Goal: Task Accomplishment & Management: Manage account settings

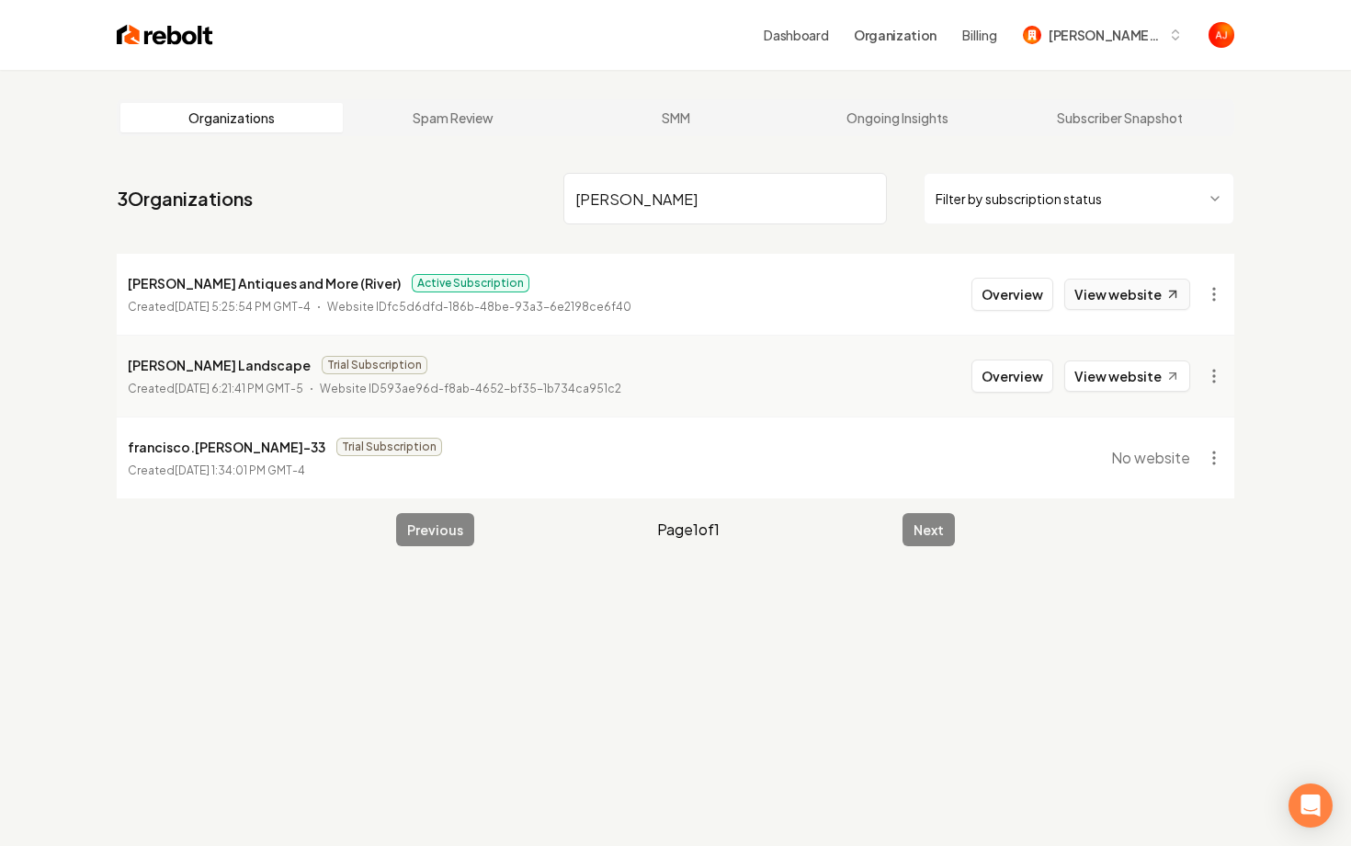
click at [1107, 297] on link "View website" at bounding box center [1127, 293] width 126 height 31
drag, startPoint x: 569, startPoint y: 196, endPoint x: 450, endPoint y: 192, distance: 118.6
click at [457, 192] on nav "3 Organizations [PERSON_NAME] Filter by subscription status" at bounding box center [676, 205] width 1118 height 81
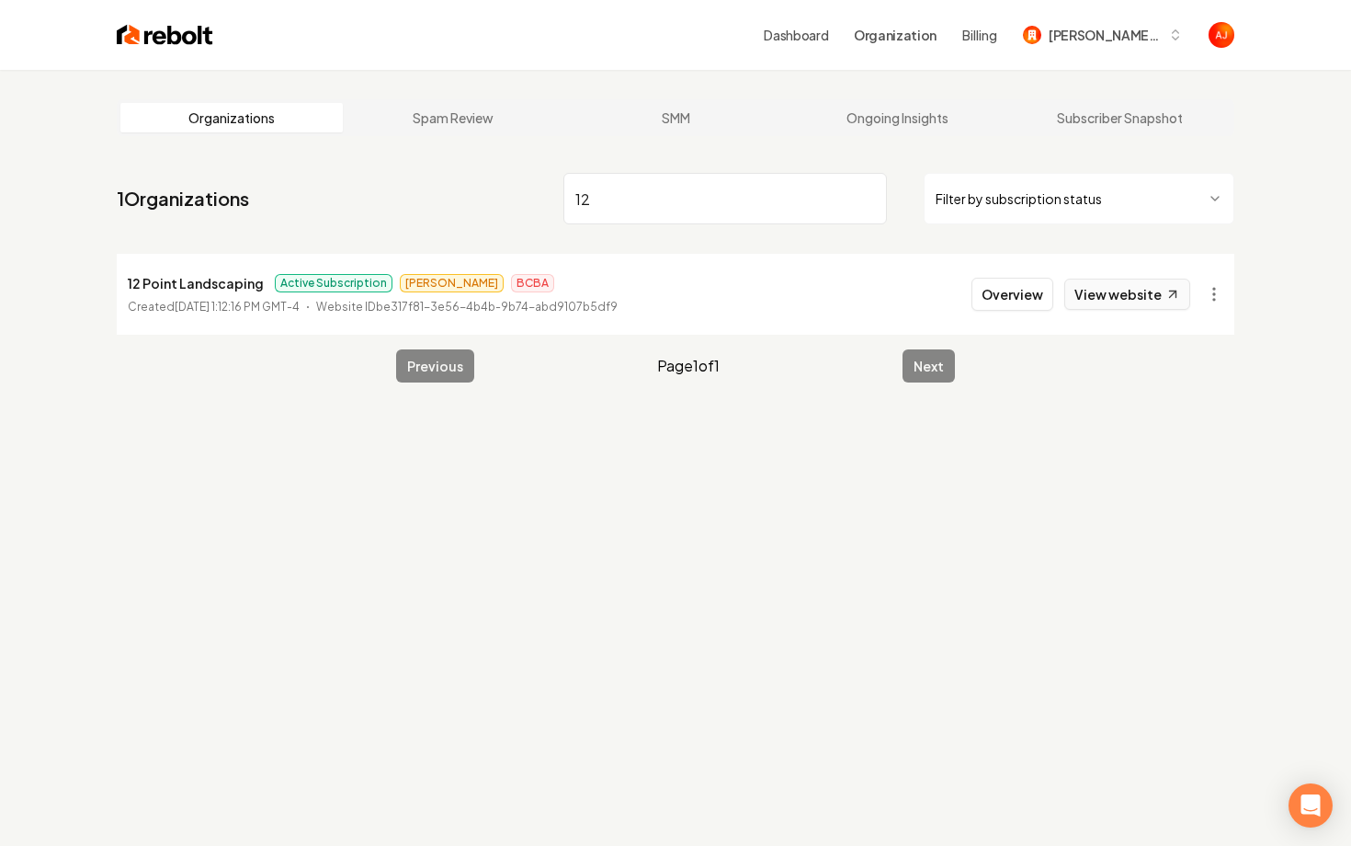
click at [1128, 305] on link "View website" at bounding box center [1127, 293] width 126 height 31
drag, startPoint x: 608, startPoint y: 204, endPoint x: 456, endPoint y: 204, distance: 151.6
click at [456, 204] on nav "1 Organizations 12 Filter by subscription status" at bounding box center [676, 205] width 1118 height 81
type input "everything"
click at [1016, 300] on button "Overview" at bounding box center [1012, 294] width 82 height 33
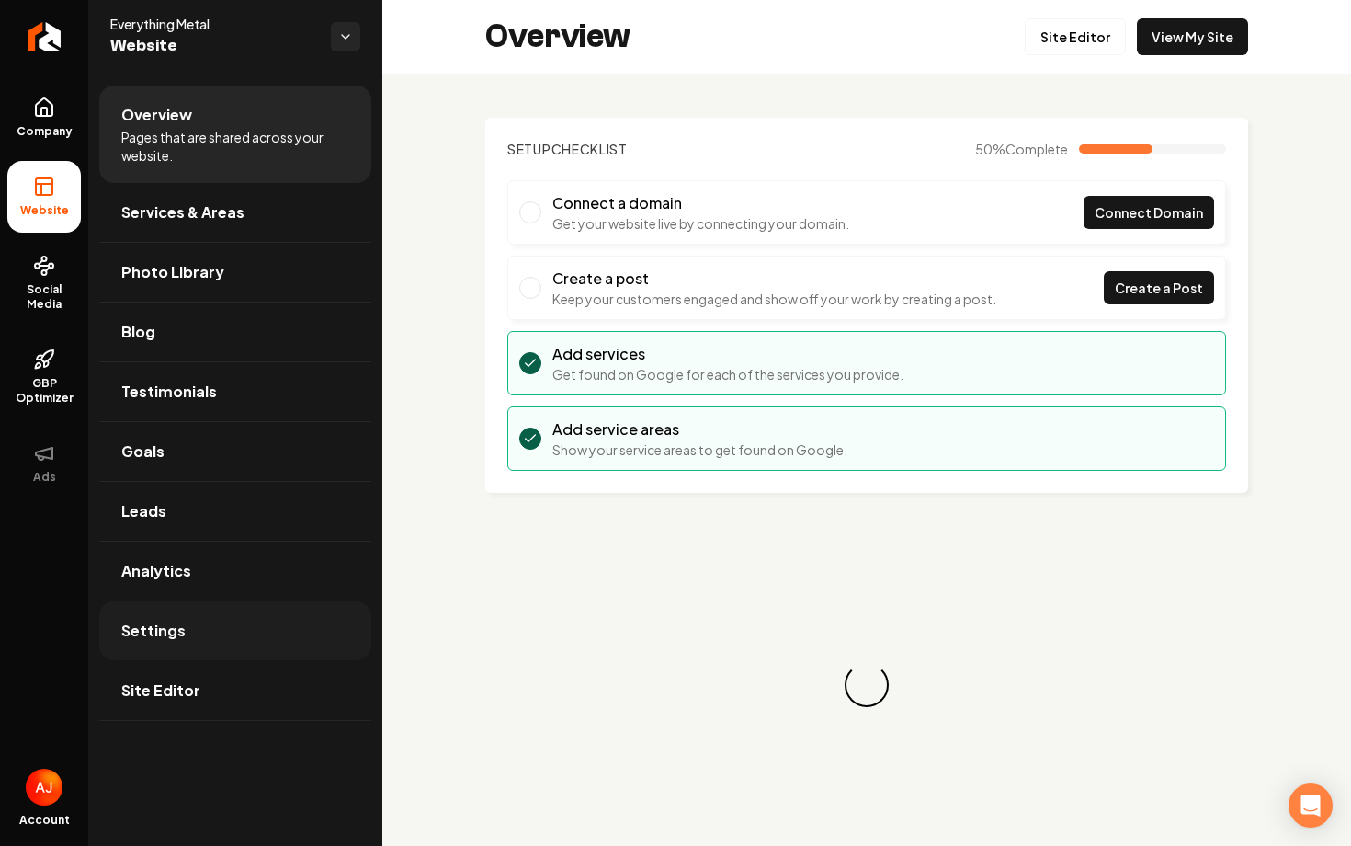
click at [233, 617] on link "Settings" at bounding box center [235, 630] width 272 height 59
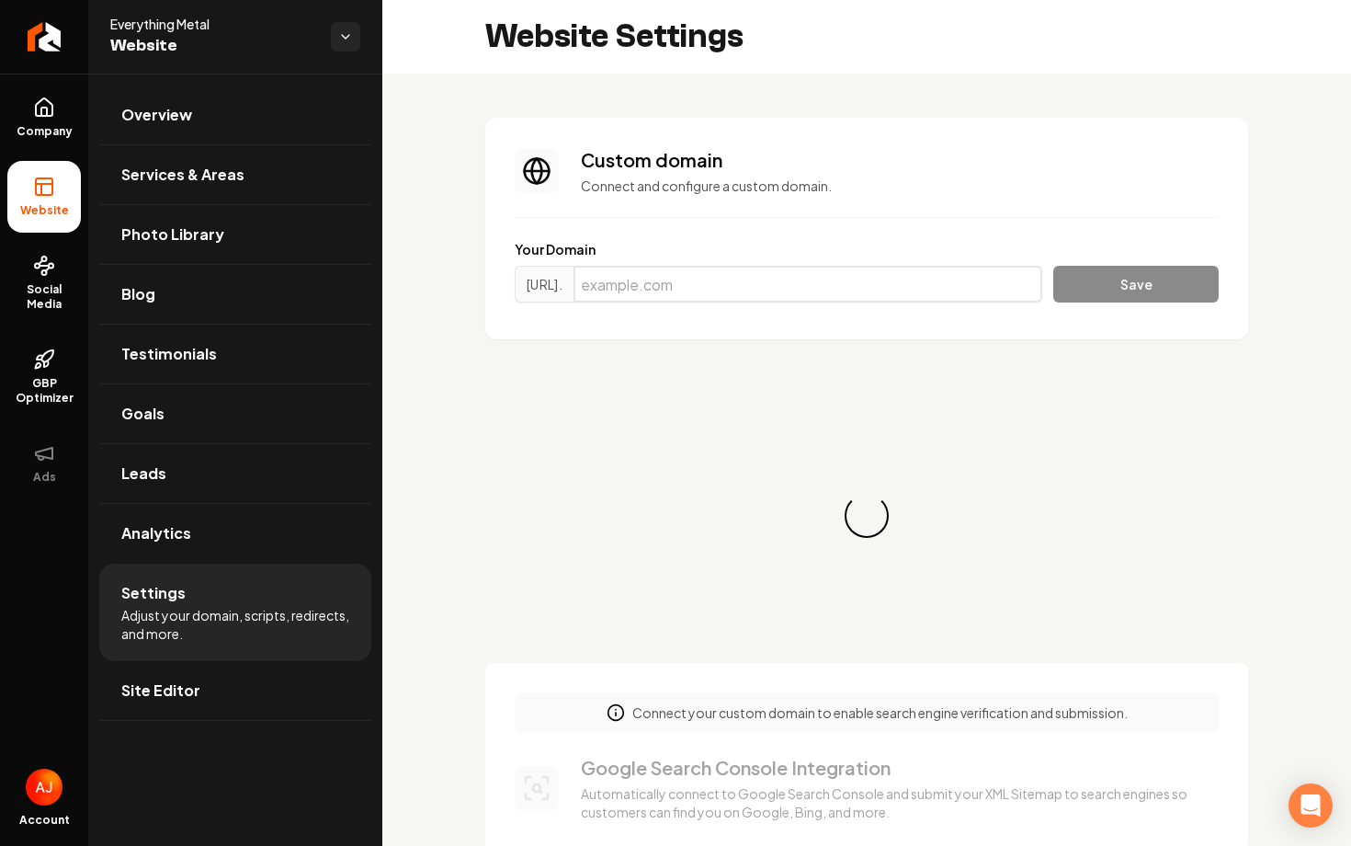
scroll to position [165, 0]
click at [858, 286] on input "Main content area" at bounding box center [808, 284] width 469 height 37
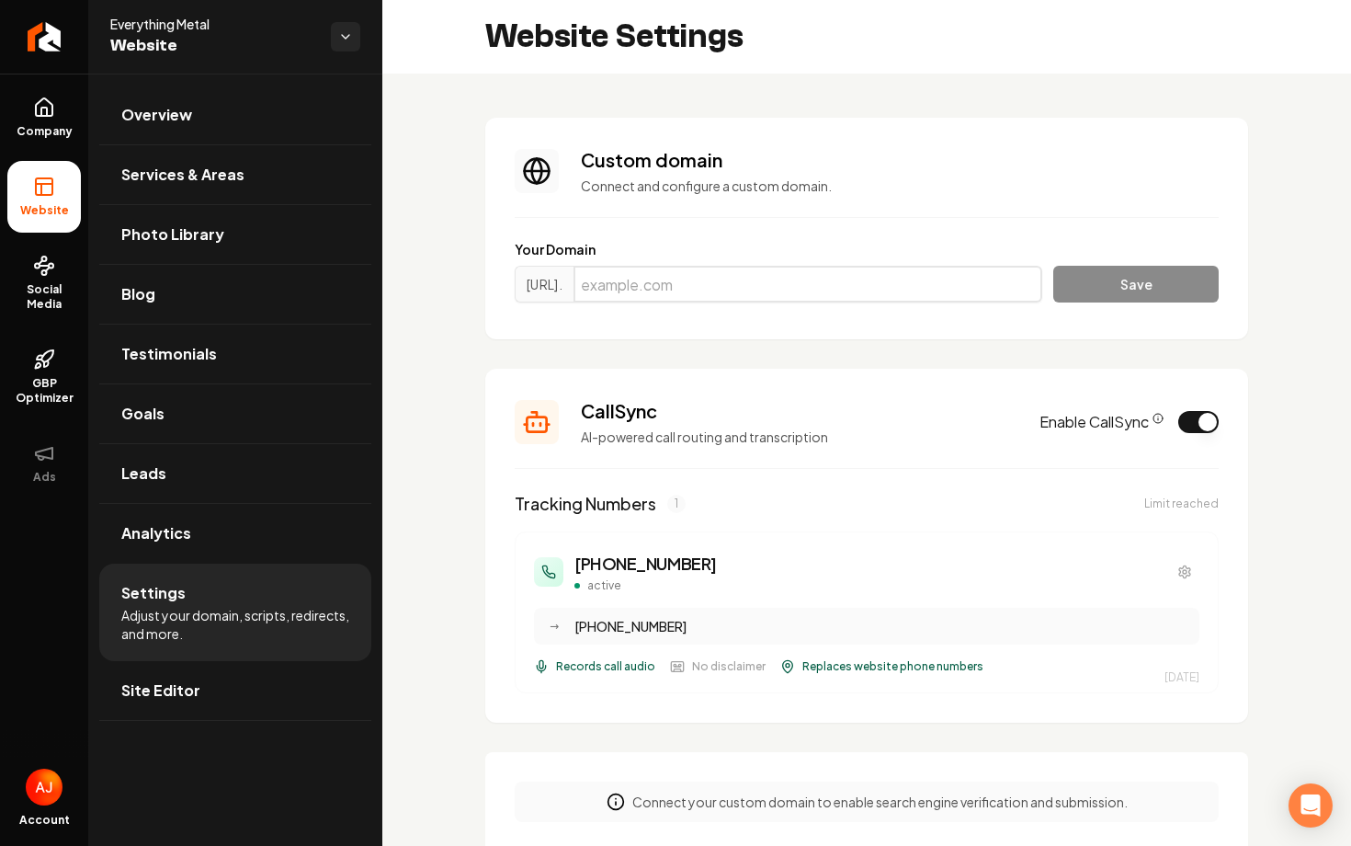
paste input "[DOMAIN_NAME]"
type input "[DOMAIN_NAME]"
drag, startPoint x: 919, startPoint y: 284, endPoint x: 513, endPoint y: 283, distance: 406.2
click at [513, 283] on section "Custom domain Connect and configure a custom domain. Your Domain [URL]. [DOMAIN…" at bounding box center [866, 228] width 763 height 221
click at [713, 282] on input "Main content area" at bounding box center [808, 284] width 469 height 37
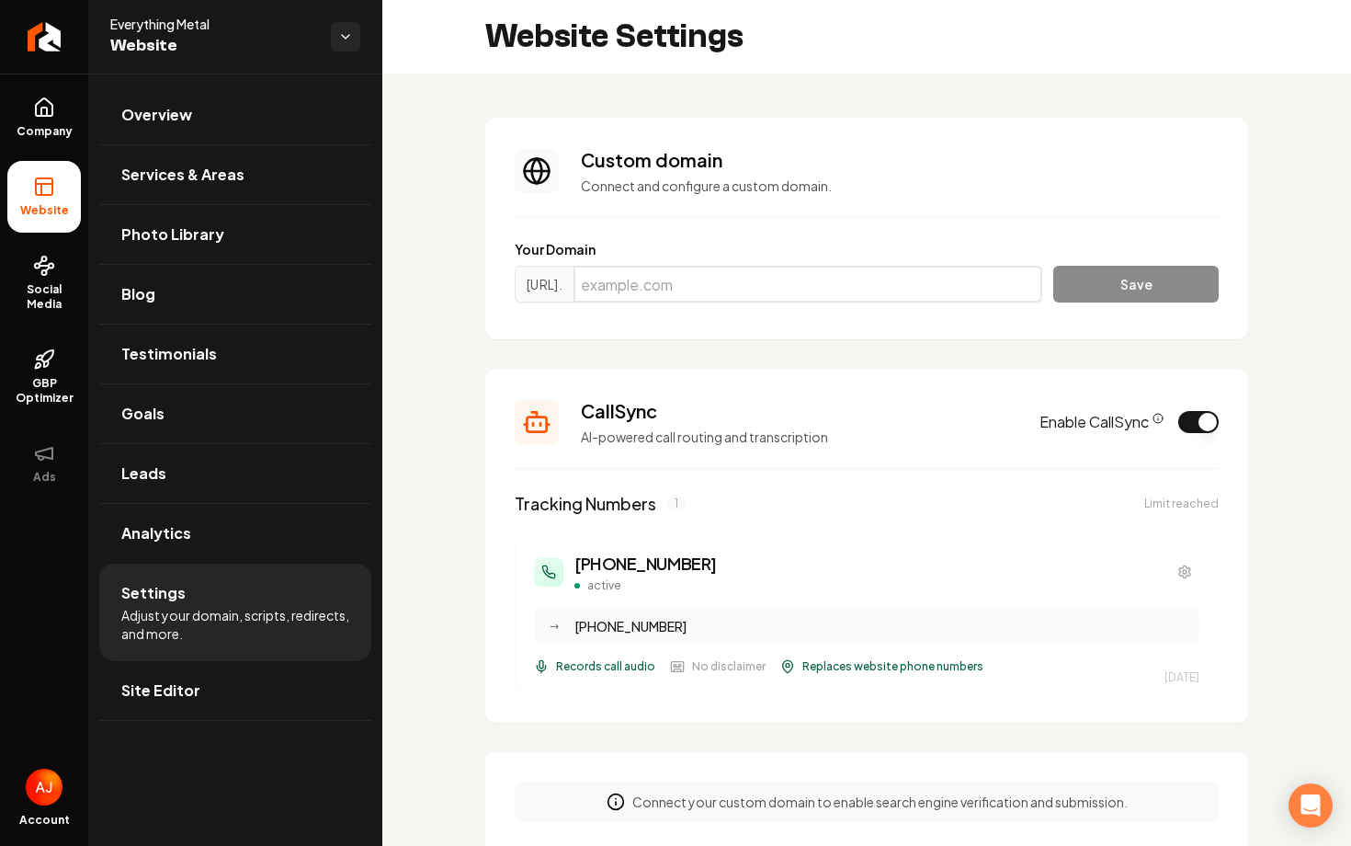
paste input "[DOMAIN_NAME]"
type input "[DOMAIN_NAME]"
click at [1078, 286] on button "Save" at bounding box center [1135, 284] width 165 height 37
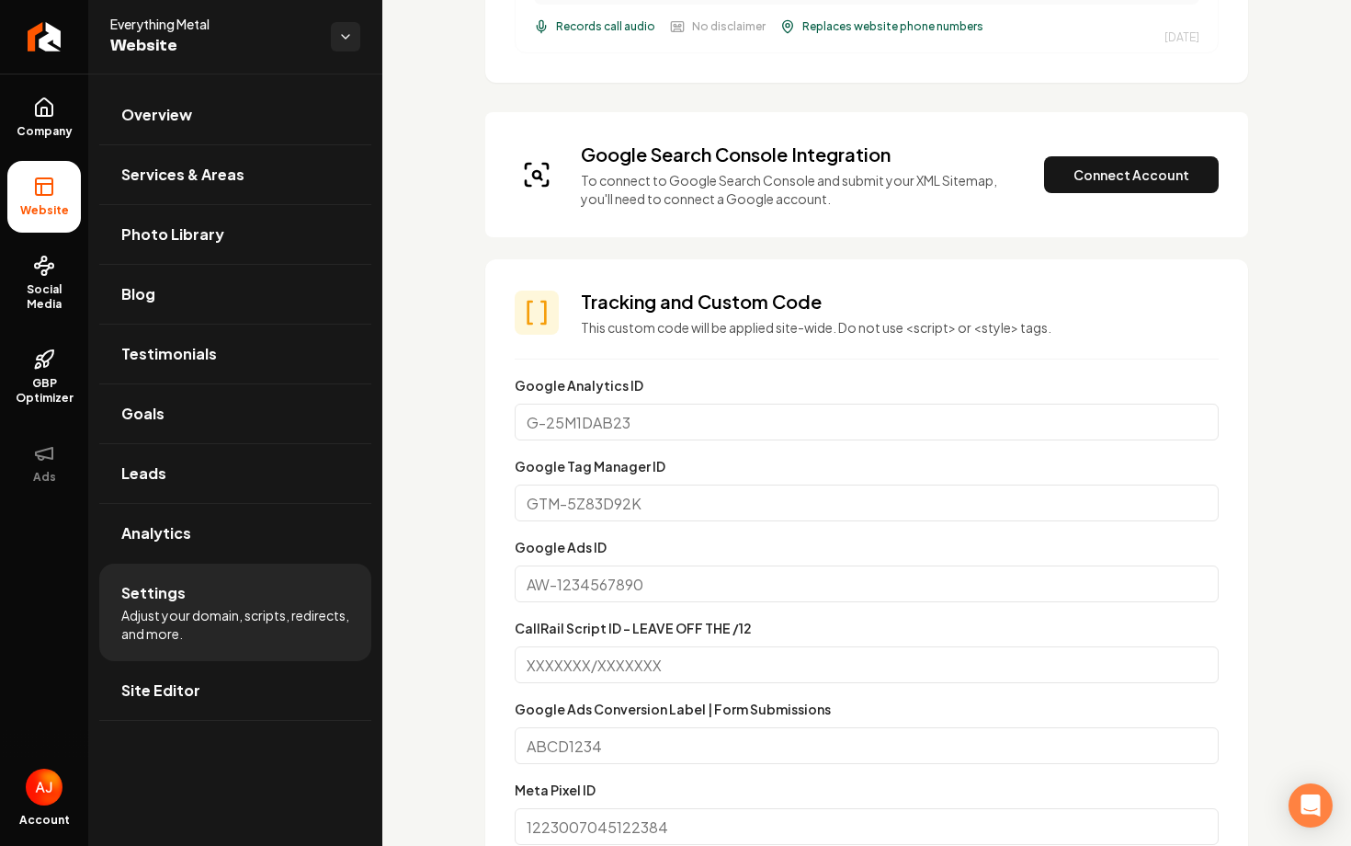
scroll to position [752, 0]
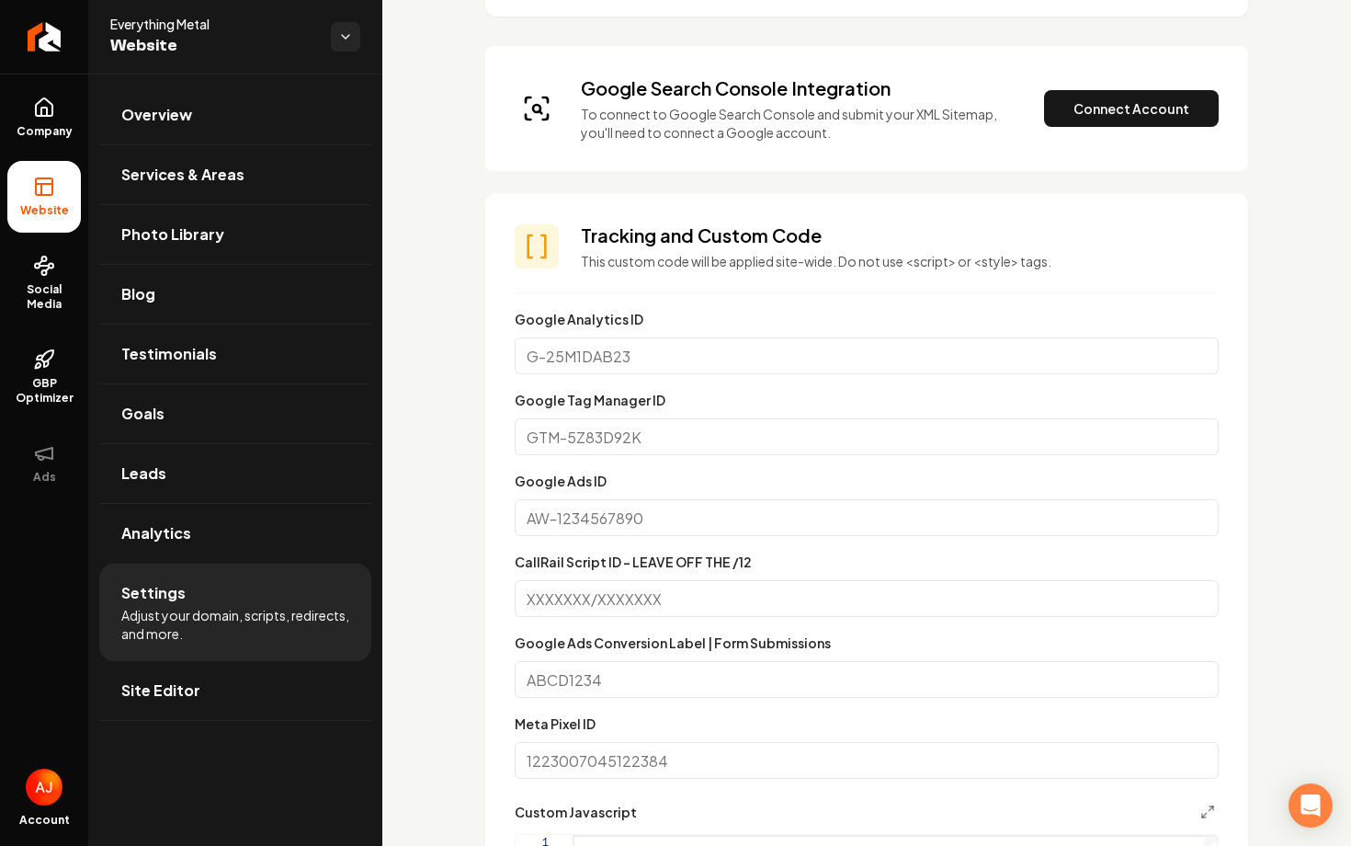
click at [1107, 129] on div "Google Search Console Integration To connect to Google Search Console and submi…" at bounding box center [867, 108] width 704 height 66
click at [1108, 119] on button "Connect Account" at bounding box center [1131, 108] width 175 height 37
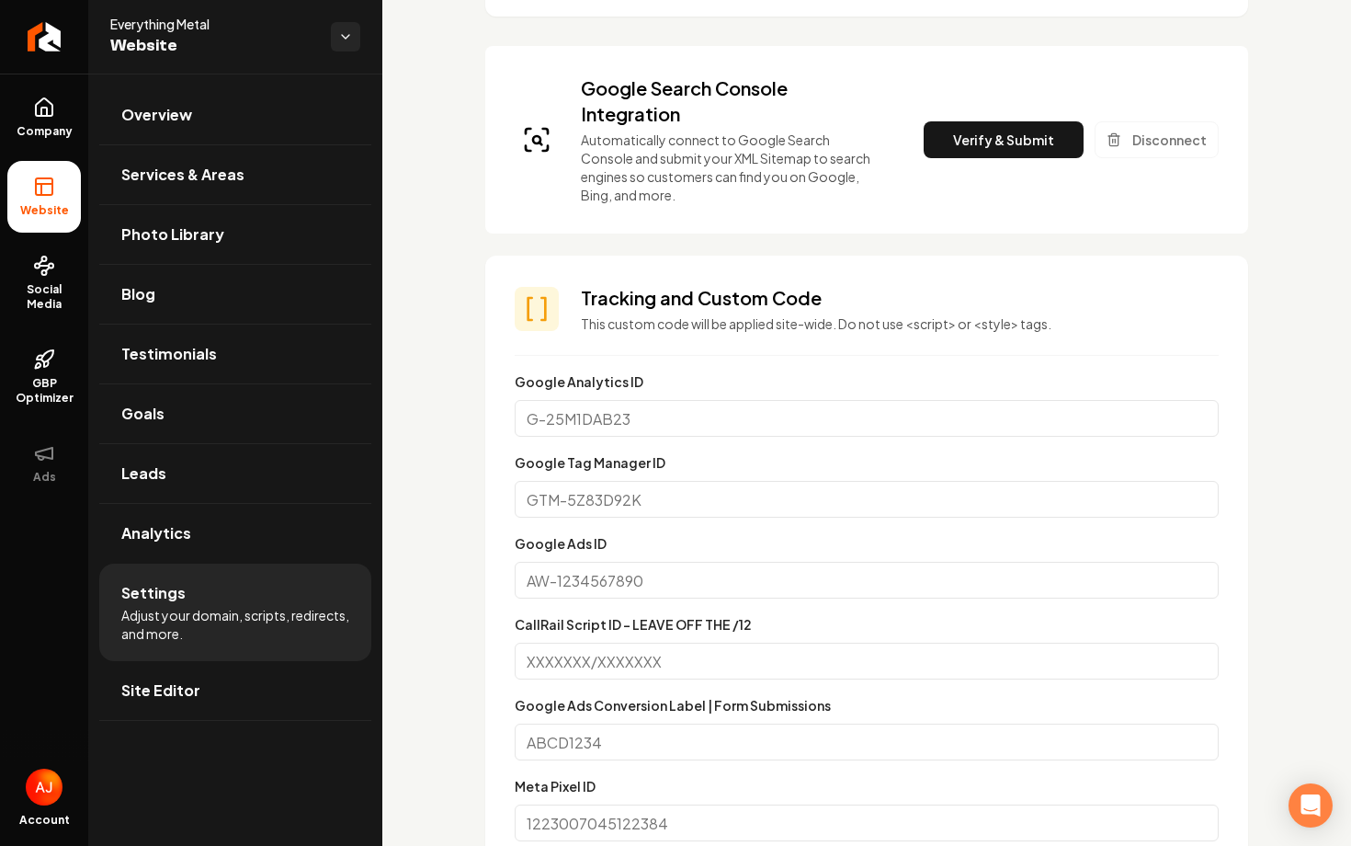
click at [1017, 167] on div "Google Search Console Integration Automatically connect to Google Search Consol…" at bounding box center [867, 139] width 704 height 129
click at [1016, 143] on button "Verify & Submit" at bounding box center [1004, 139] width 160 height 37
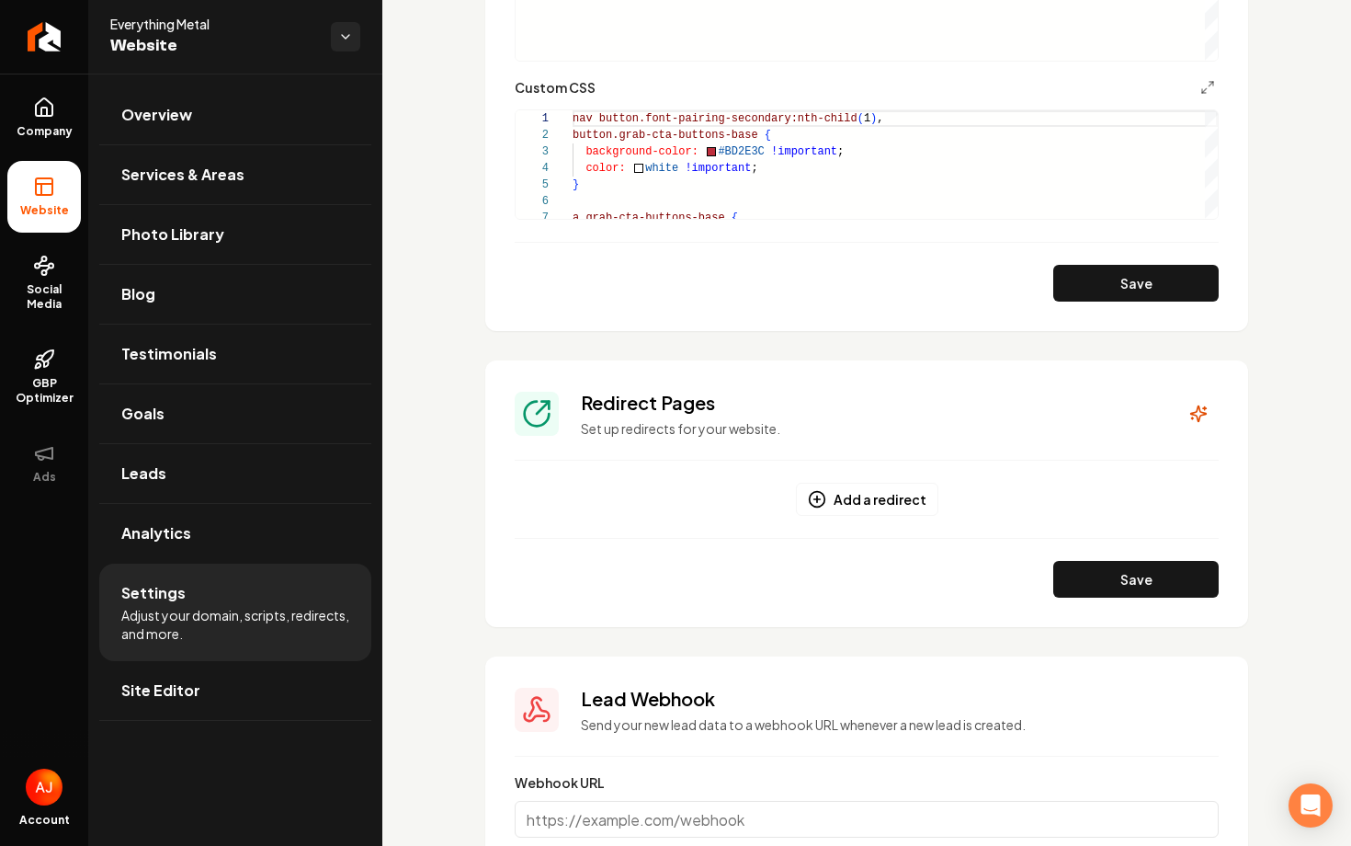
scroll to position [2118, 0]
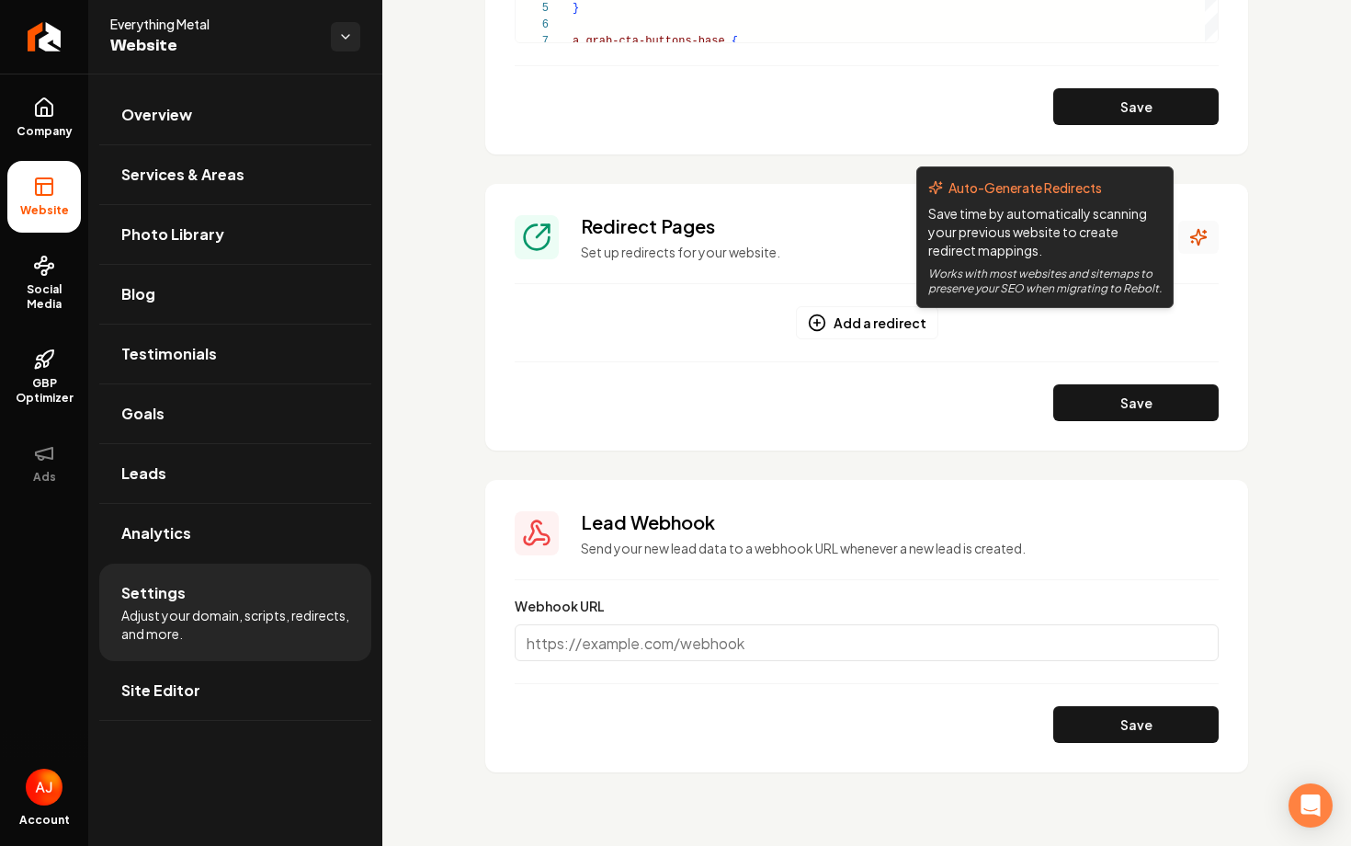
click at [1187, 237] on button "Main content area" at bounding box center [1198, 237] width 40 height 33
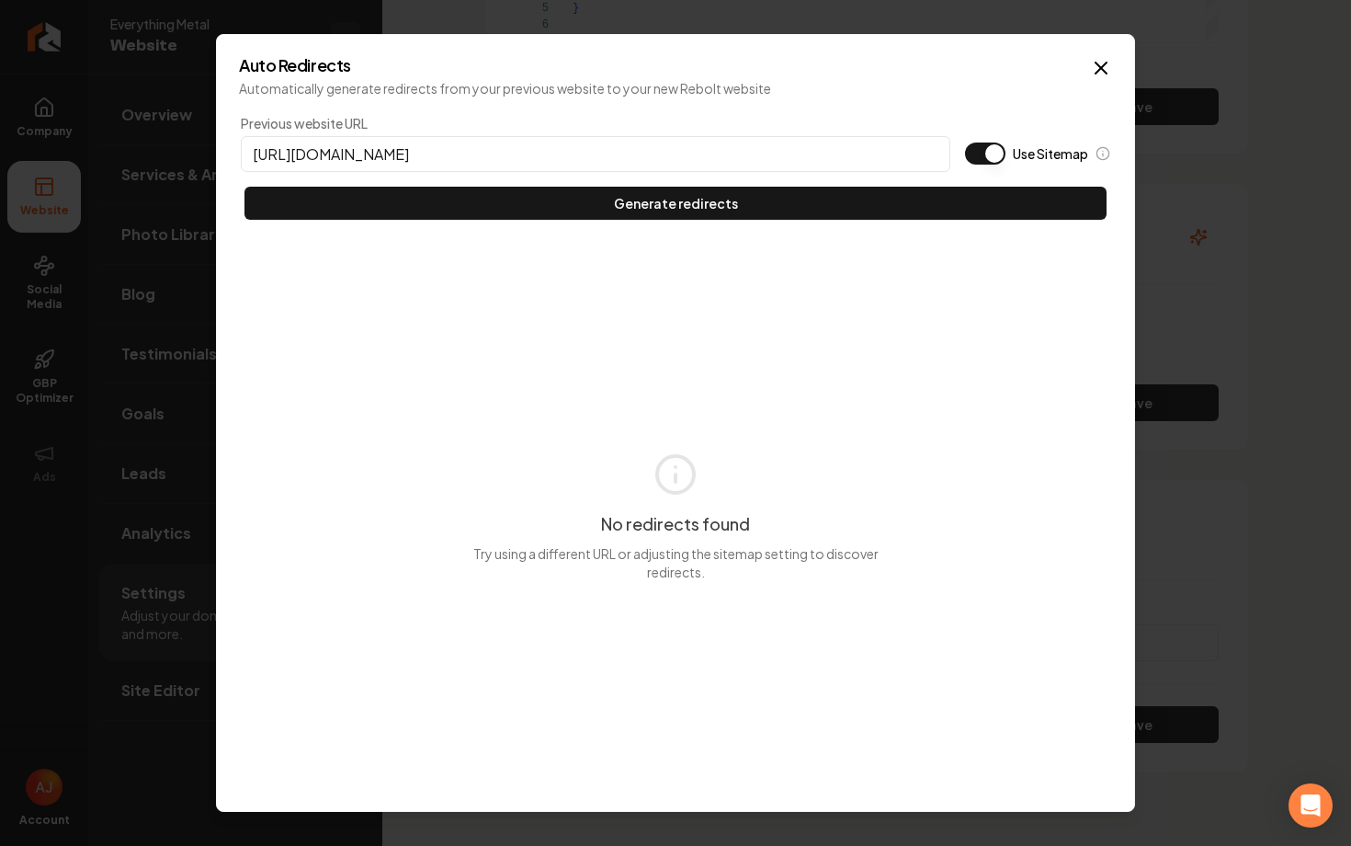
type input "[URL][DOMAIN_NAME]"
click at [982, 153] on button "Use Sitemap" at bounding box center [985, 153] width 40 height 22
click at [907, 222] on div "Previous website URL [URL][DOMAIN_NAME] Use Sitemap Generate redirects No redir…" at bounding box center [675, 450] width 873 height 676
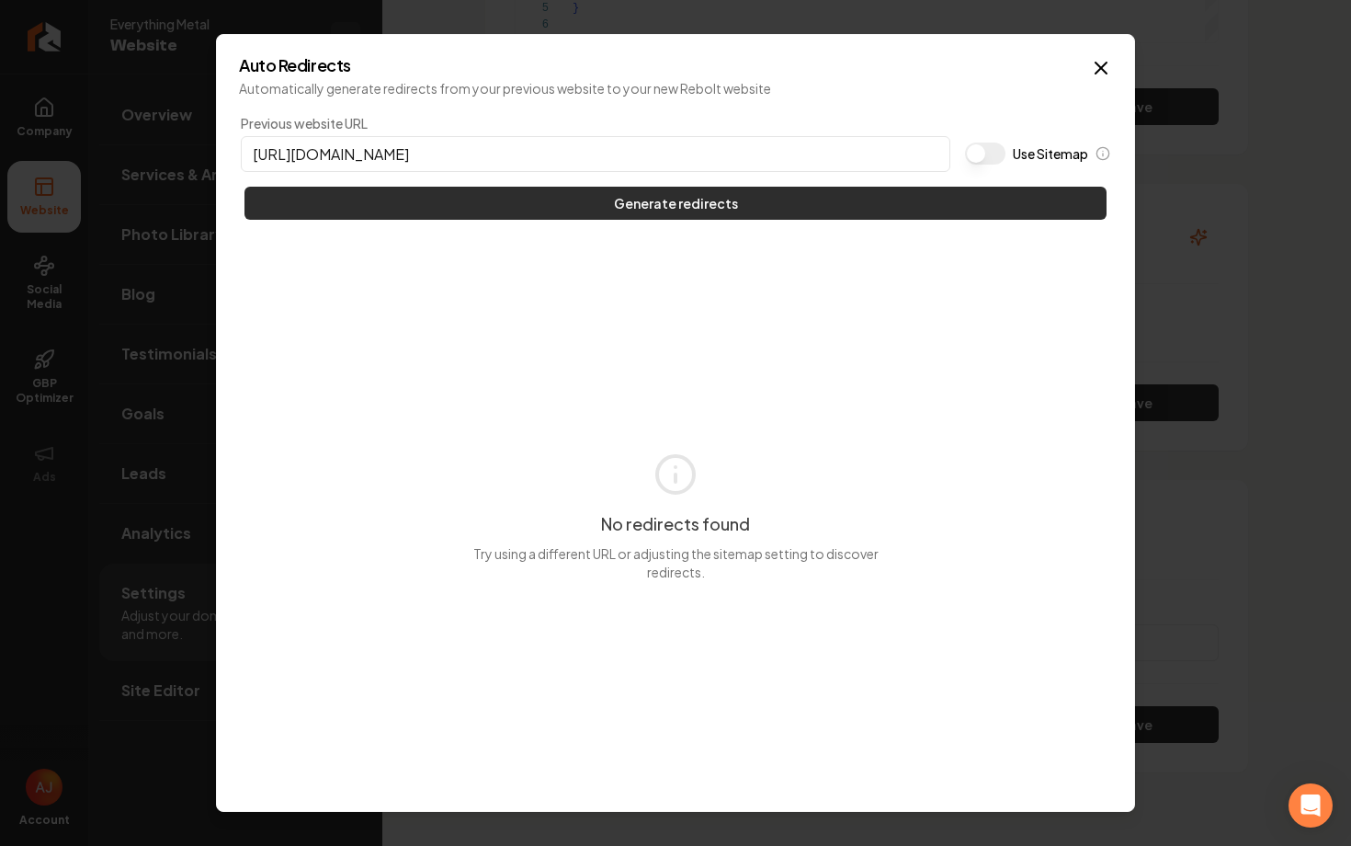
click at [903, 201] on button "Generate redirects" at bounding box center [675, 203] width 862 height 33
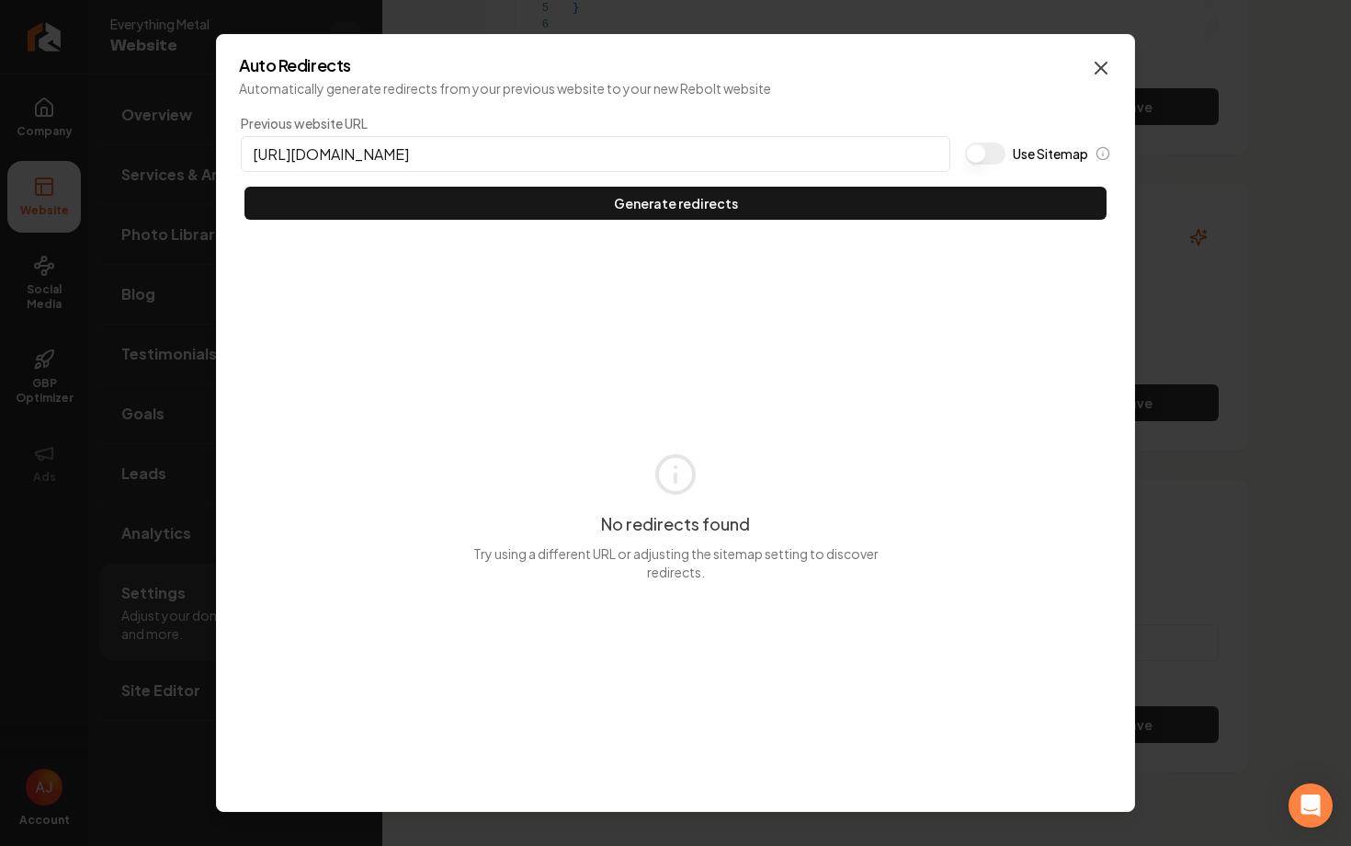
click at [1107, 71] on icon "button" at bounding box center [1101, 68] width 22 height 22
